Goal: Browse casually: Explore the website without a specific task or goal

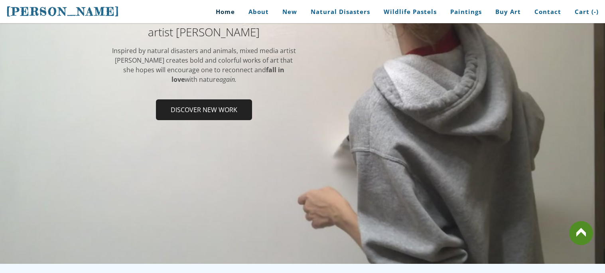
scroll to position [143, 0]
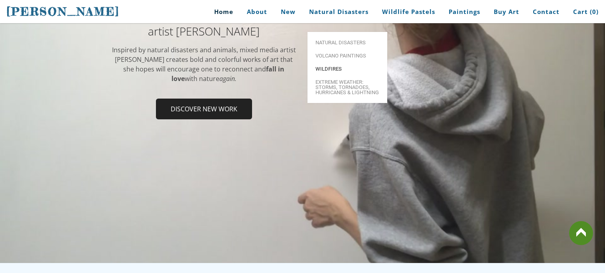
click at [341, 66] on span "Wildfires" at bounding box center [348, 68] width 64 height 5
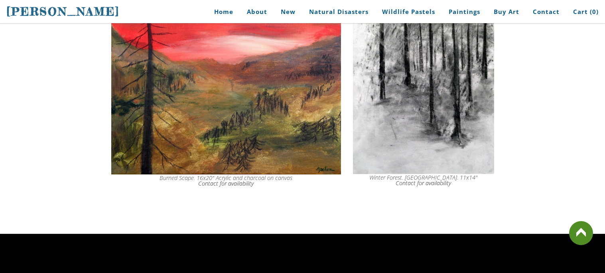
scroll to position [4005, 0]
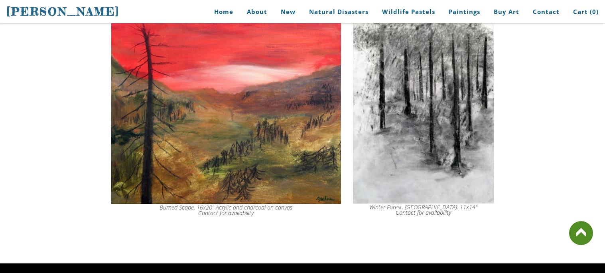
click at [375, 57] on img at bounding box center [423, 113] width 141 height 182
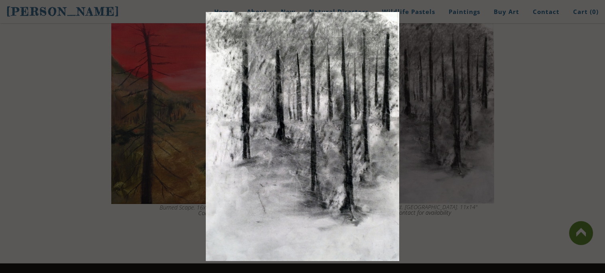
click at [451, 40] on div at bounding box center [302, 136] width 605 height 273
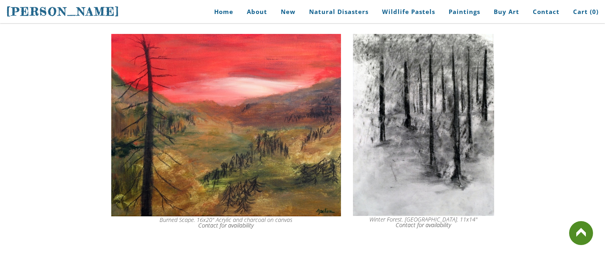
scroll to position [3989, 0]
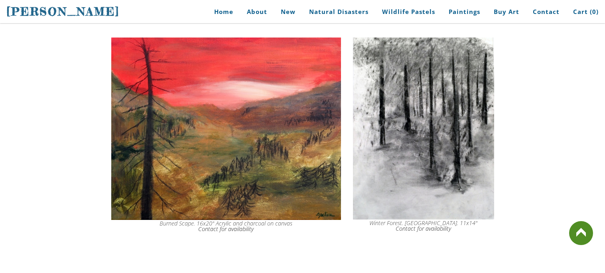
click at [471, 92] on img at bounding box center [423, 129] width 141 height 182
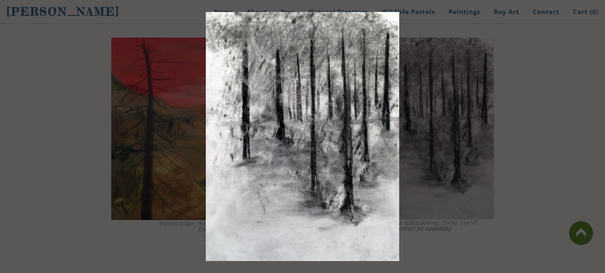
click at [416, 115] on div at bounding box center [302, 136] width 605 height 273
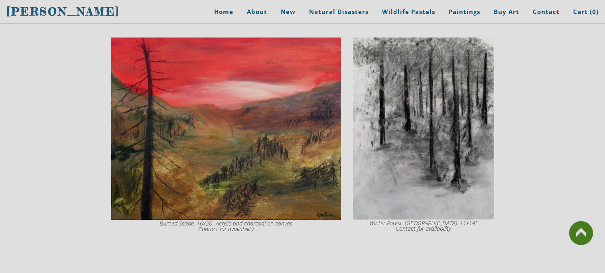
click at [299, 131] on img at bounding box center [226, 129] width 230 height 182
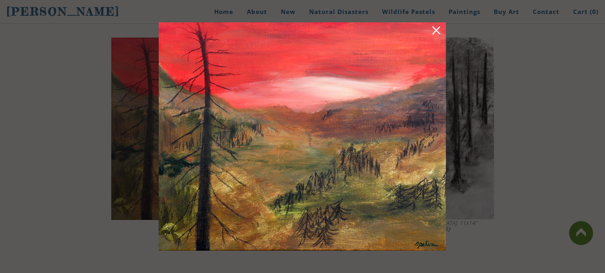
click at [518, 100] on div at bounding box center [302, 136] width 605 height 273
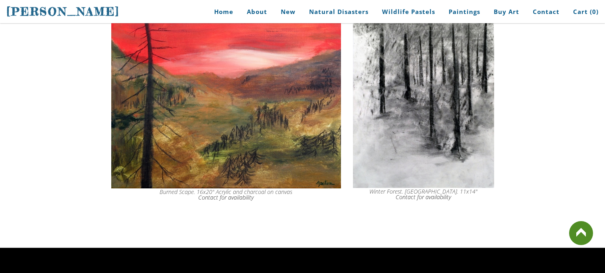
scroll to position [4005, 0]
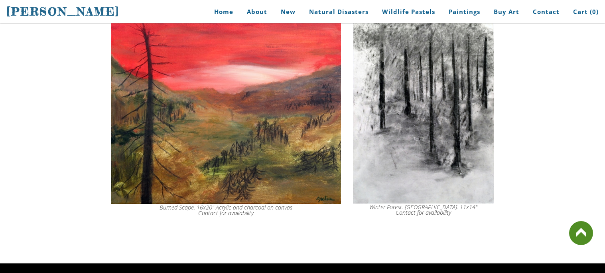
click at [483, 129] on img at bounding box center [423, 113] width 141 height 182
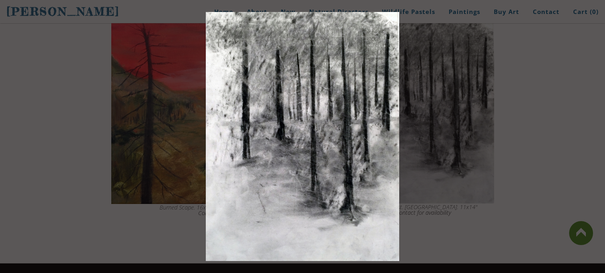
click at [483, 129] on div at bounding box center [302, 136] width 605 height 273
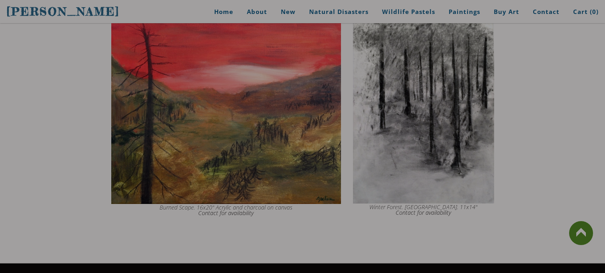
click at [274, 164] on img at bounding box center [226, 113] width 230 height 182
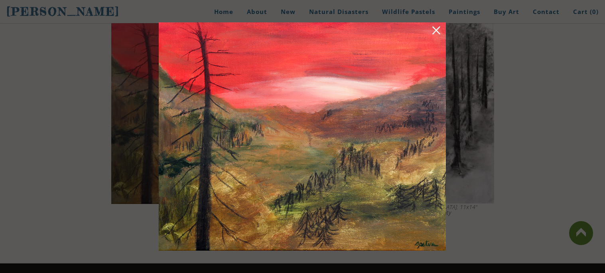
click at [468, 131] on div at bounding box center [302, 136] width 605 height 273
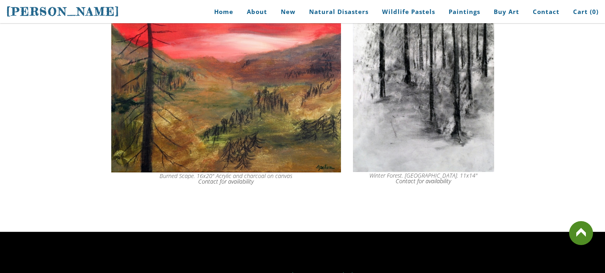
scroll to position [4037, 0]
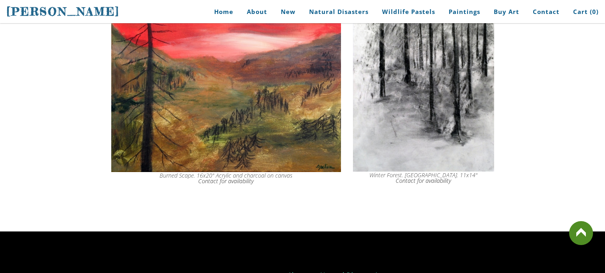
click at [434, 133] on img at bounding box center [423, 81] width 141 height 182
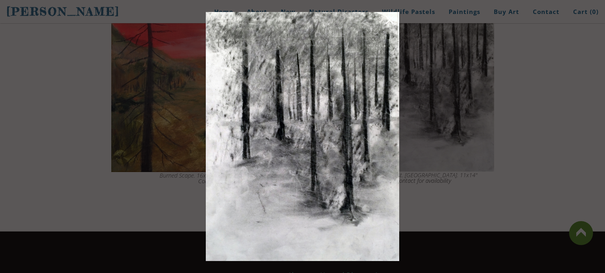
click at [434, 133] on div at bounding box center [302, 136] width 605 height 273
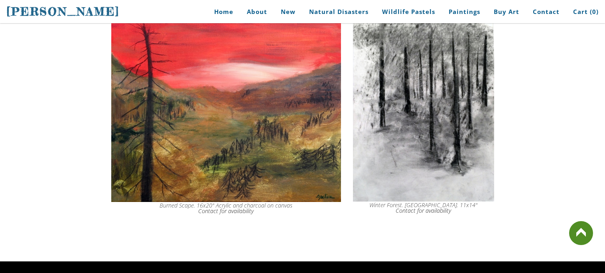
scroll to position [4005, 0]
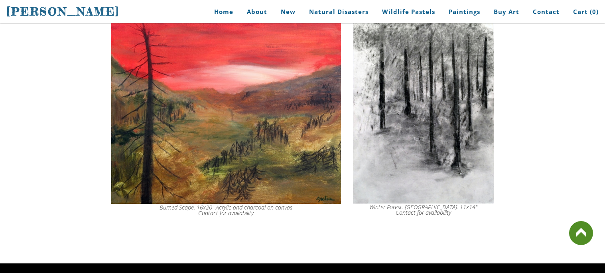
click at [275, 192] on img at bounding box center [226, 113] width 230 height 182
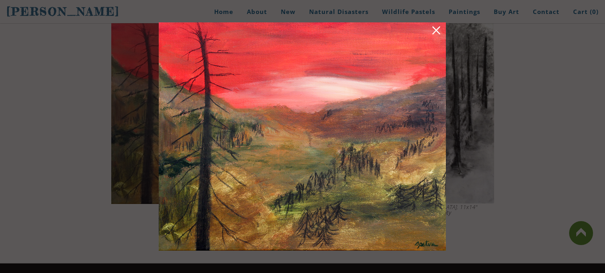
click at [493, 148] on div at bounding box center [302, 136] width 605 height 273
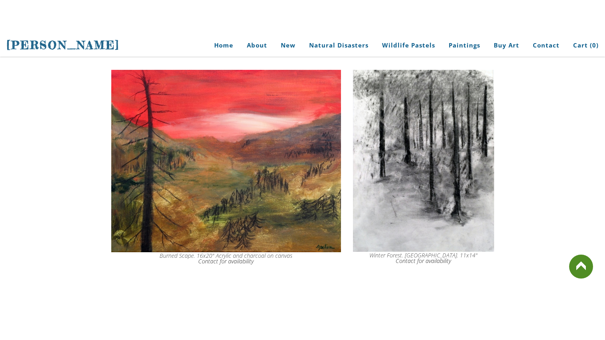
scroll to position [3989, 0]
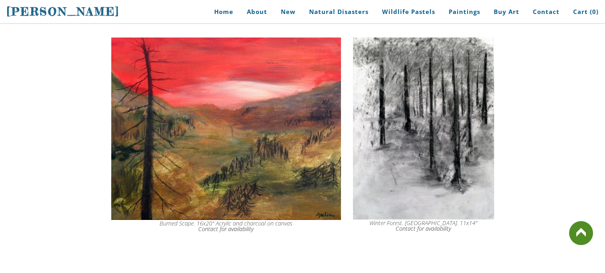
click at [313, 164] on img at bounding box center [226, 129] width 230 height 182
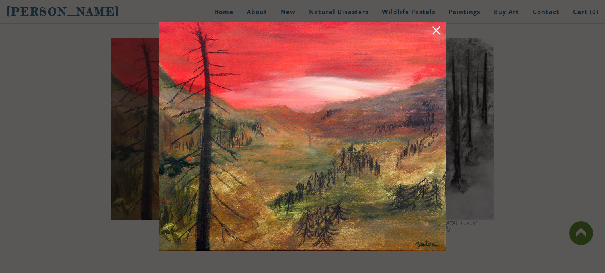
click at [599, 148] on div at bounding box center [302, 136] width 605 height 273
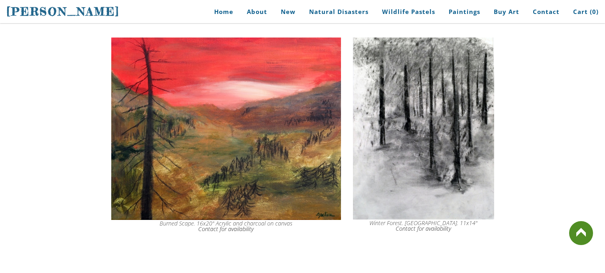
click at [299, 183] on img at bounding box center [226, 129] width 230 height 182
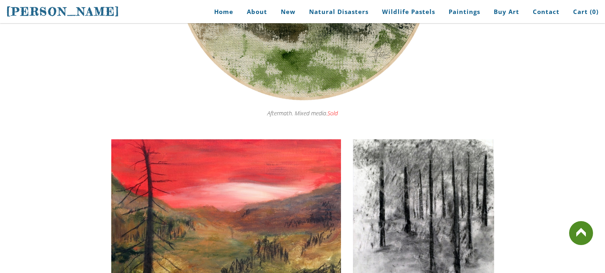
scroll to position [3946, 0]
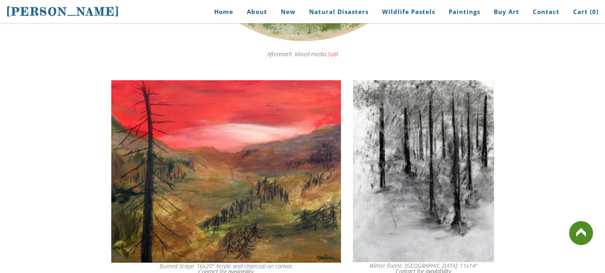
click at [261, 208] on img at bounding box center [226, 171] width 230 height 182
